Goal: Task Accomplishment & Management: Complete application form

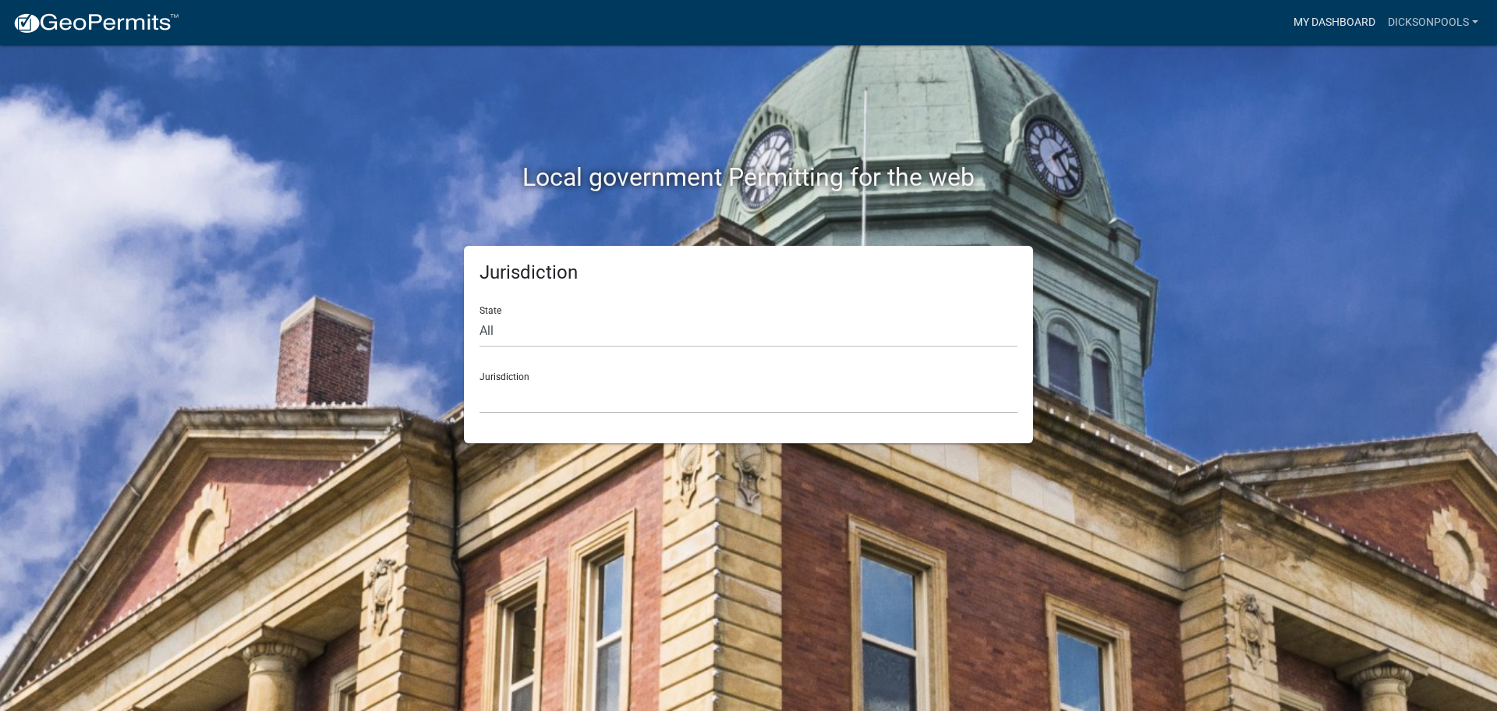
click at [1353, 23] on link "My Dashboard" at bounding box center [1335, 23] width 94 height 30
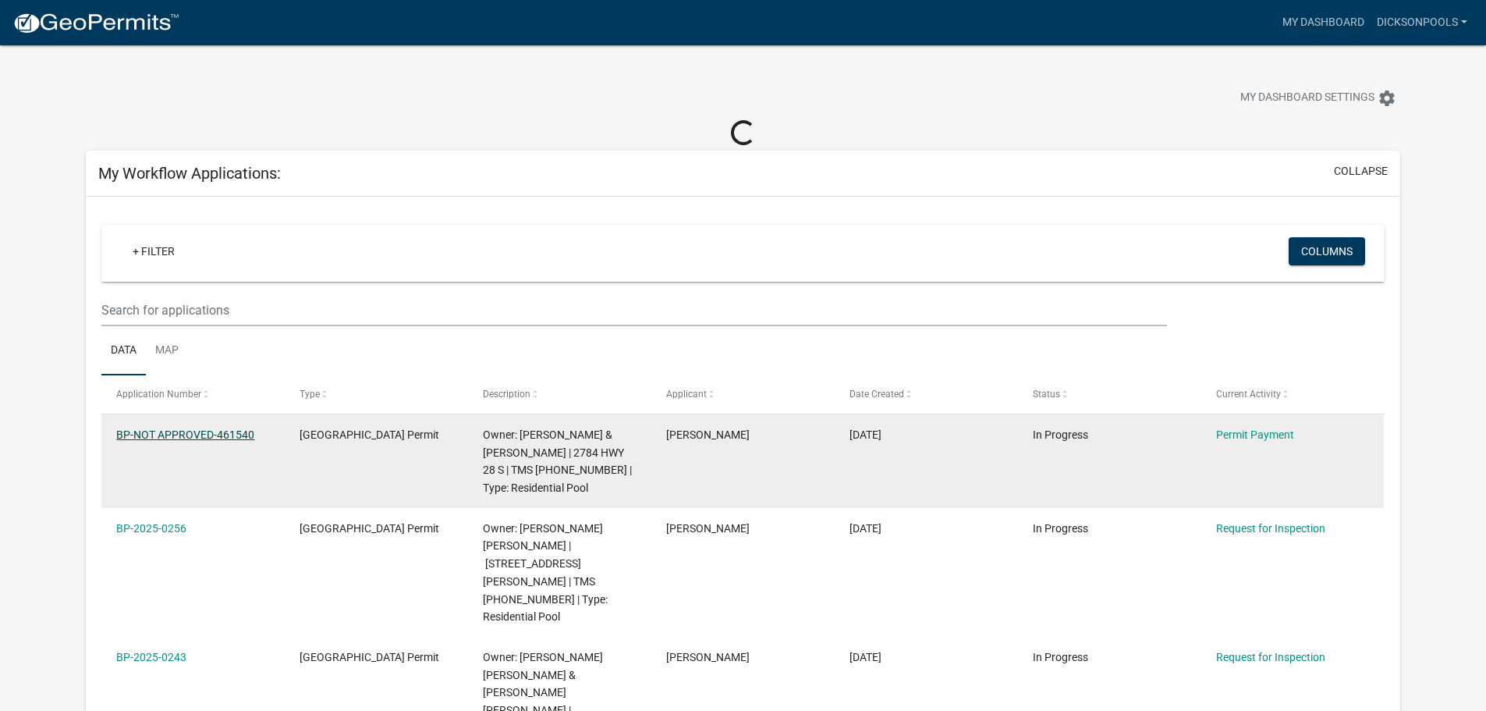
click at [208, 432] on link "BP-NOT APPROVED-461540" at bounding box center [185, 434] width 138 height 12
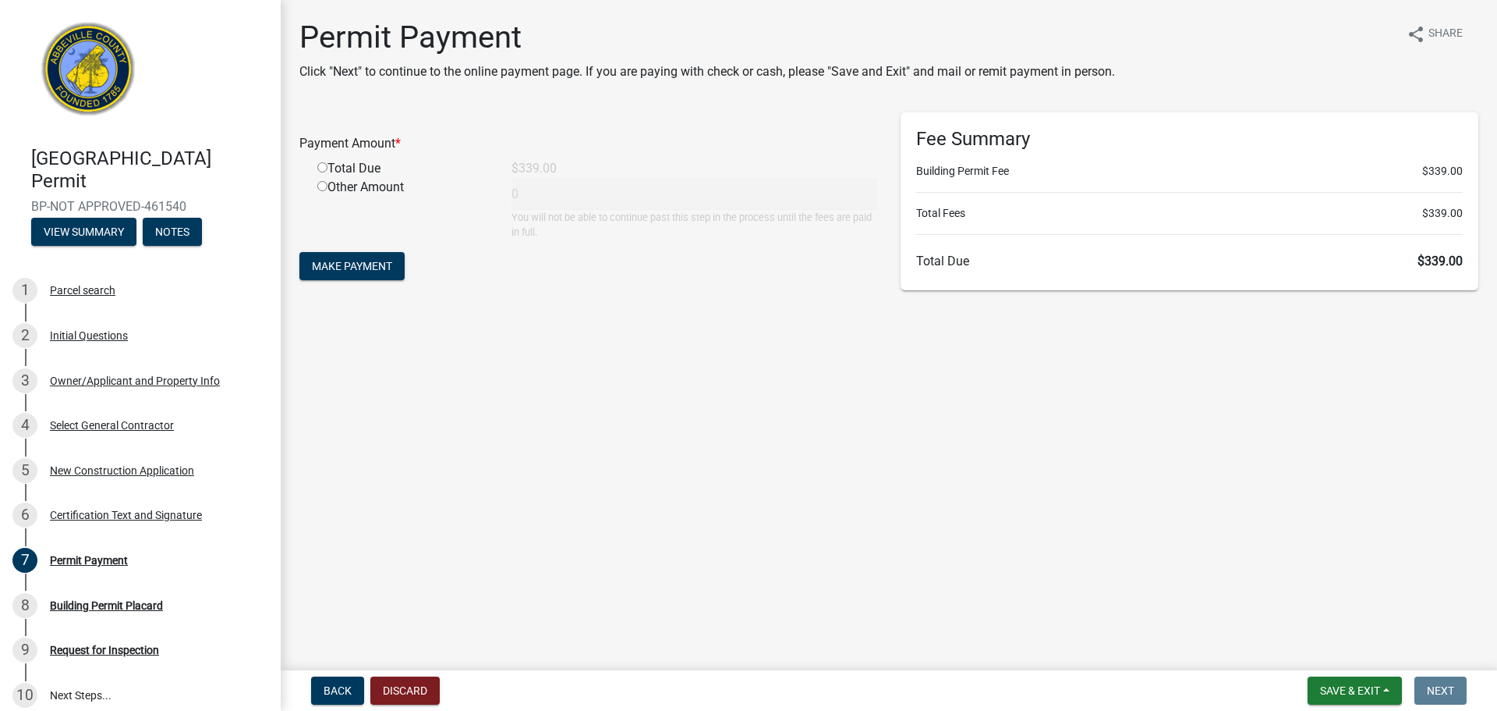
click at [320, 165] on input "radio" at bounding box center [322, 167] width 10 height 10
radio input "true"
type input "339"
click at [355, 269] on span "Make Payment" at bounding box center [352, 266] width 80 height 12
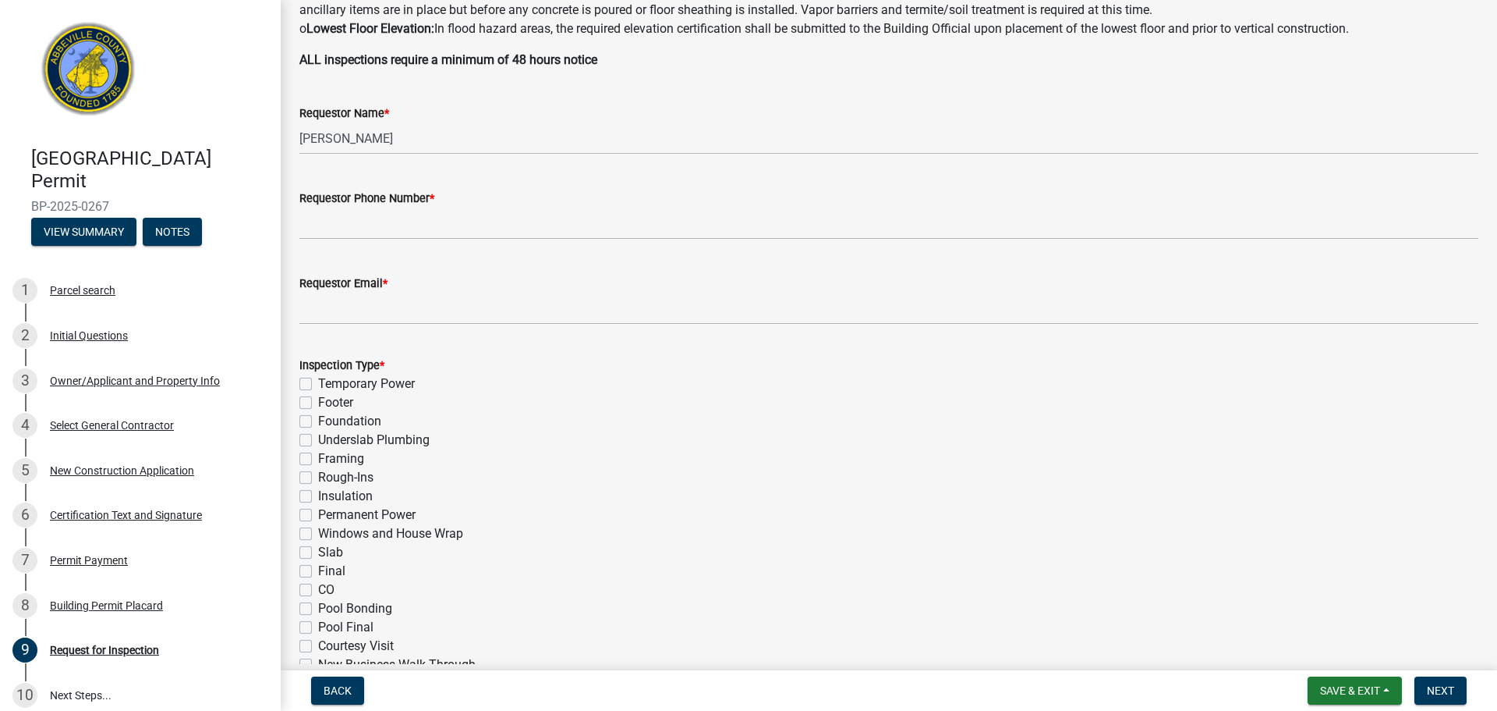
scroll to position [377, 0]
